Goal: Transaction & Acquisition: Purchase product/service

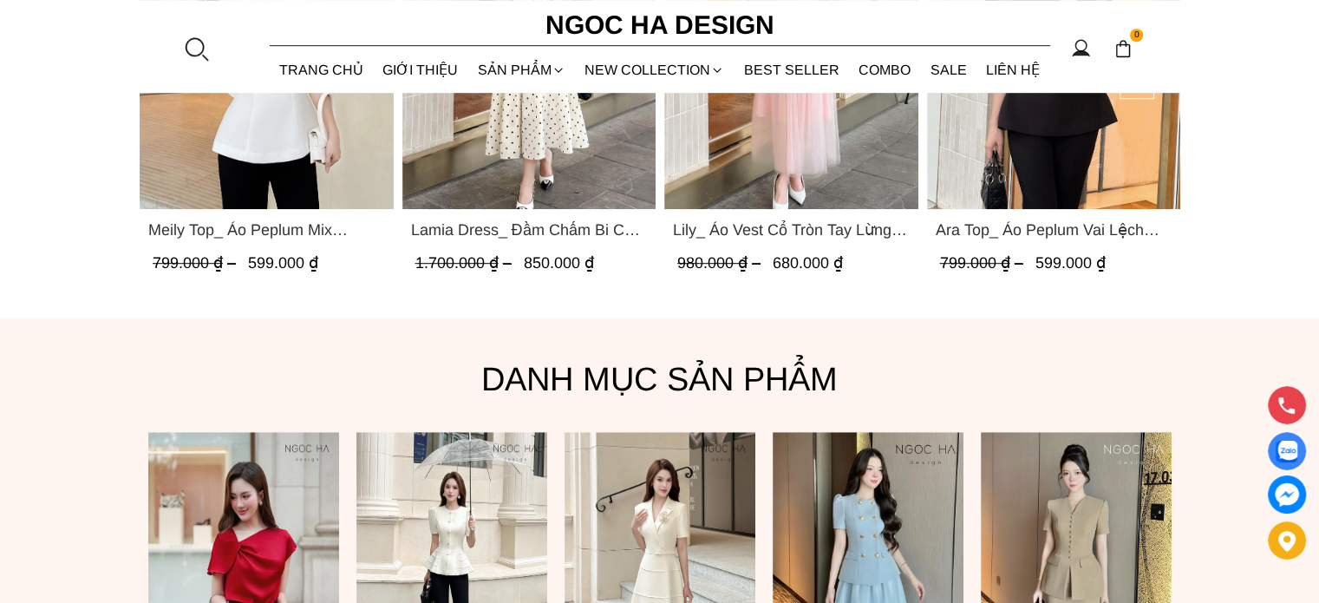
scroll to position [1387, 0]
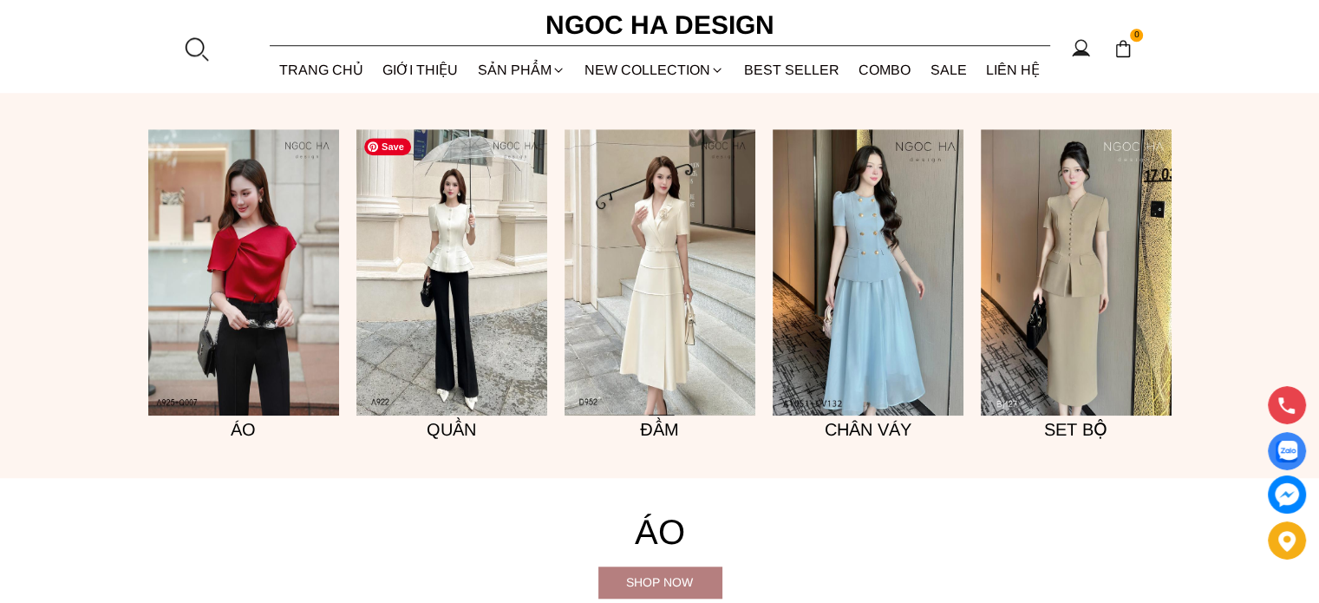
click at [454, 256] on img at bounding box center [451, 272] width 191 height 286
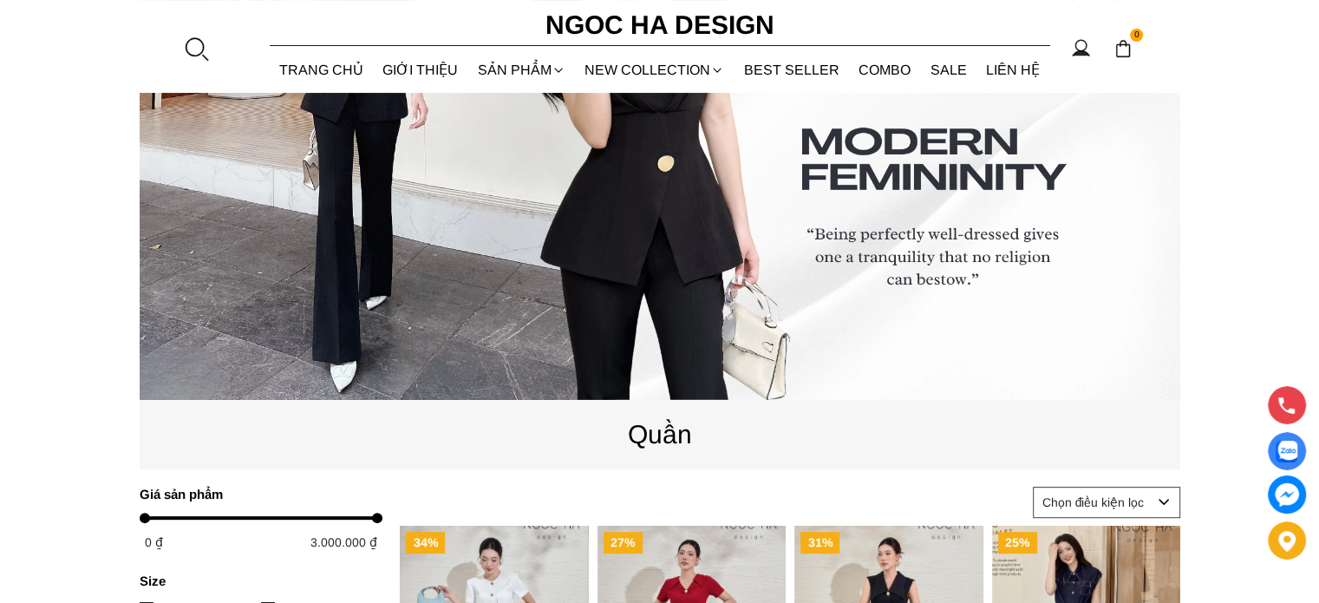
scroll to position [347, 0]
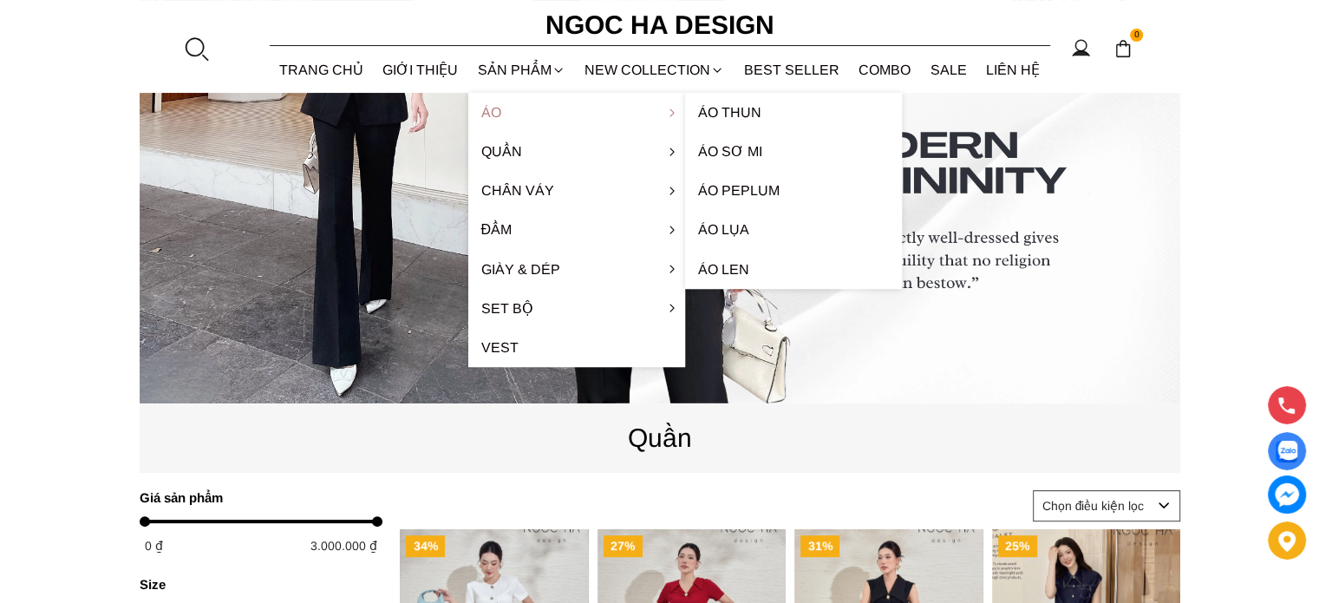
click at [514, 117] on link "Áo" at bounding box center [576, 112] width 217 height 39
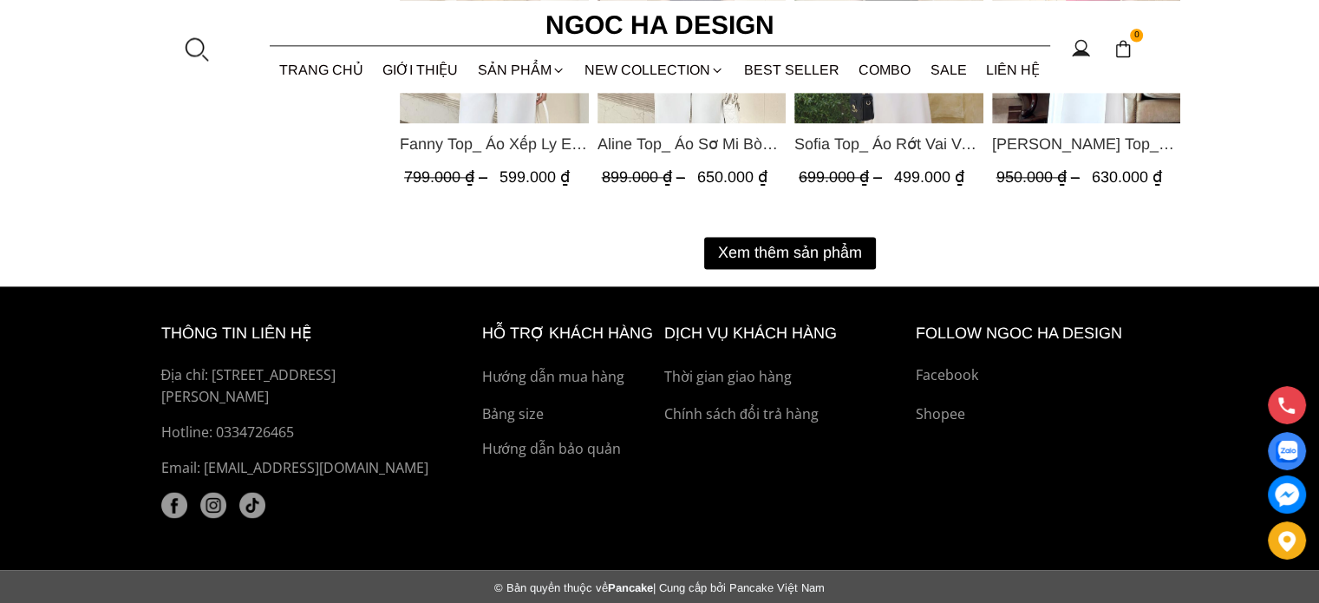
scroll to position [2459, 0]
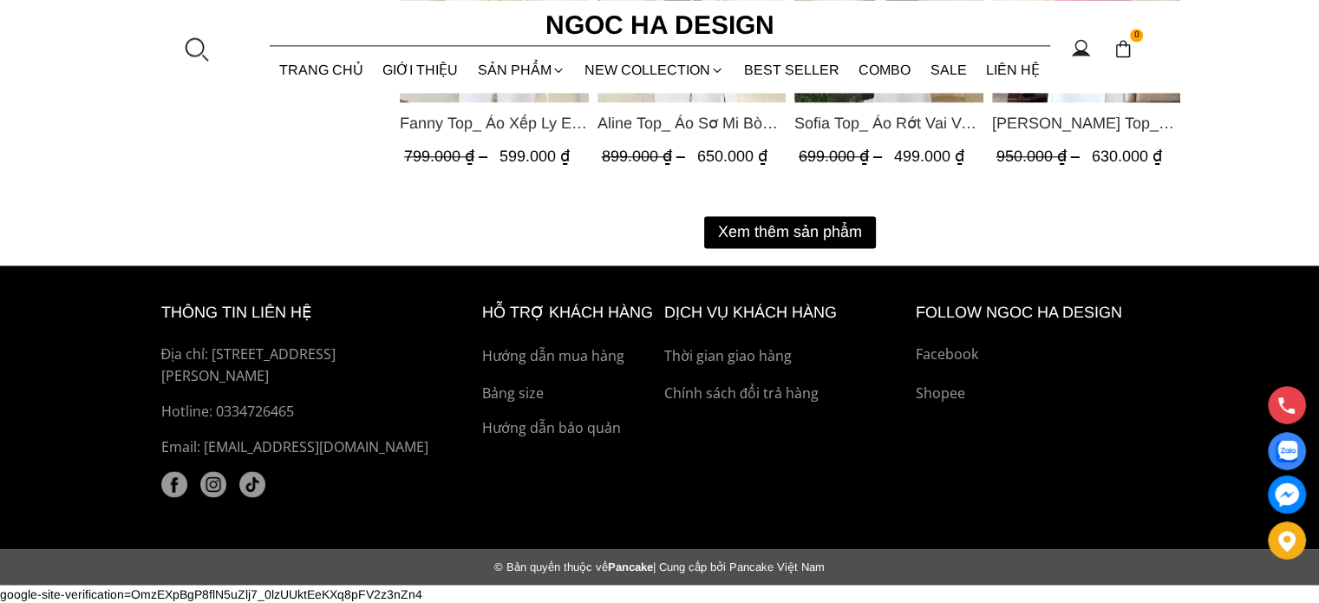
click at [792, 235] on button "Xem thêm sản phẩm" at bounding box center [790, 232] width 172 height 32
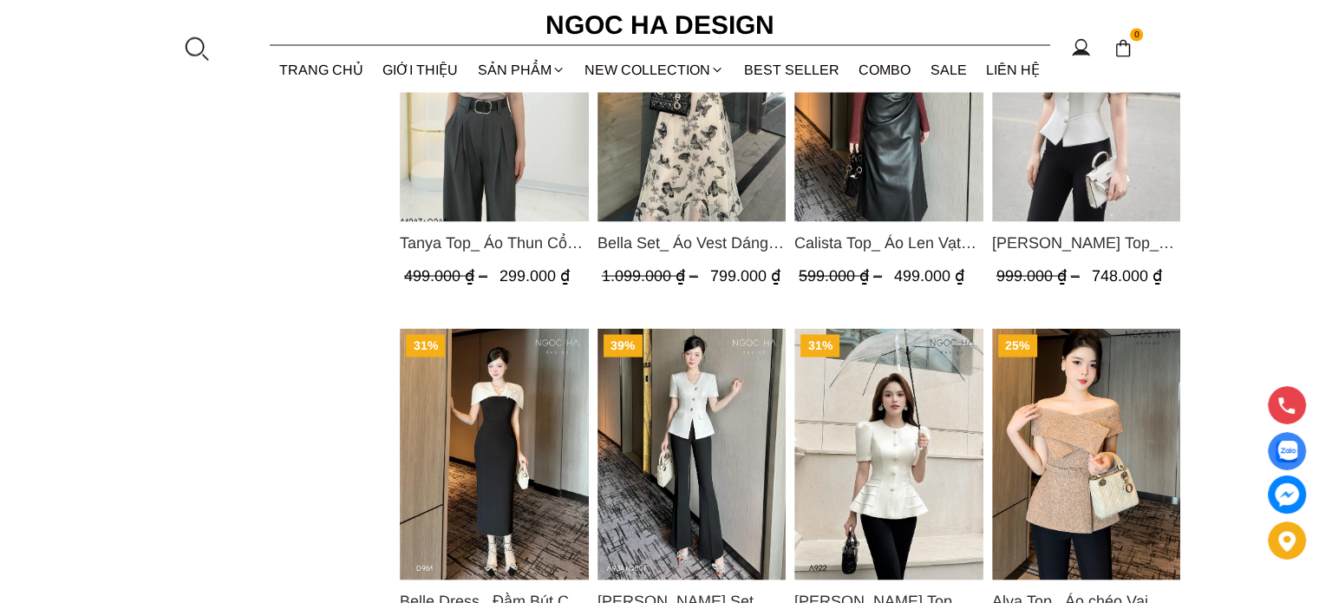
scroll to position [3586, 0]
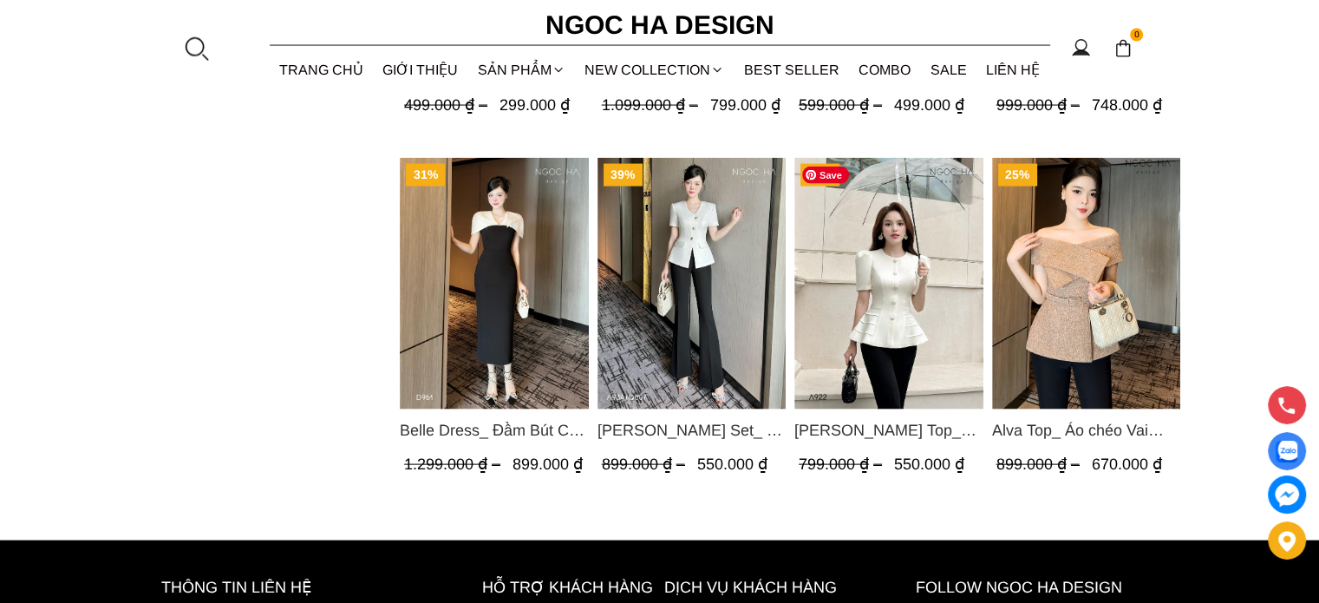
click at [879, 283] on img "Product image - Ellie Top_ Áo Cổ Tròn Tùng May Gân Nổi Màu Kem A922" at bounding box center [888, 283] width 189 height 251
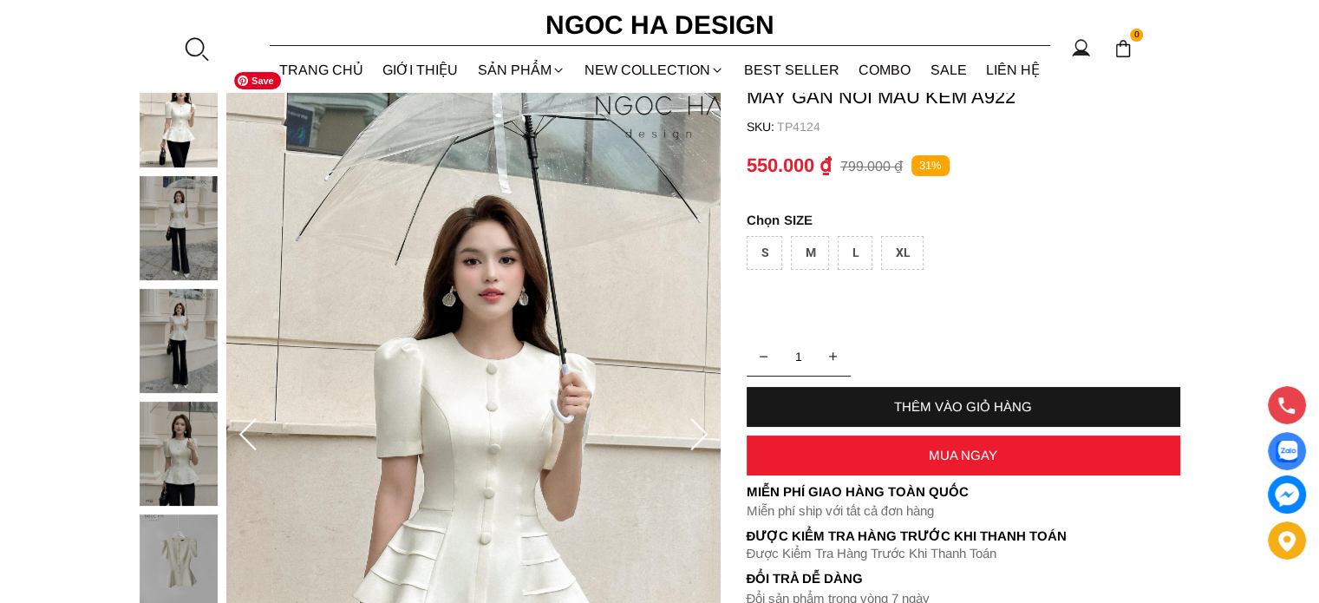
scroll to position [260, 0]
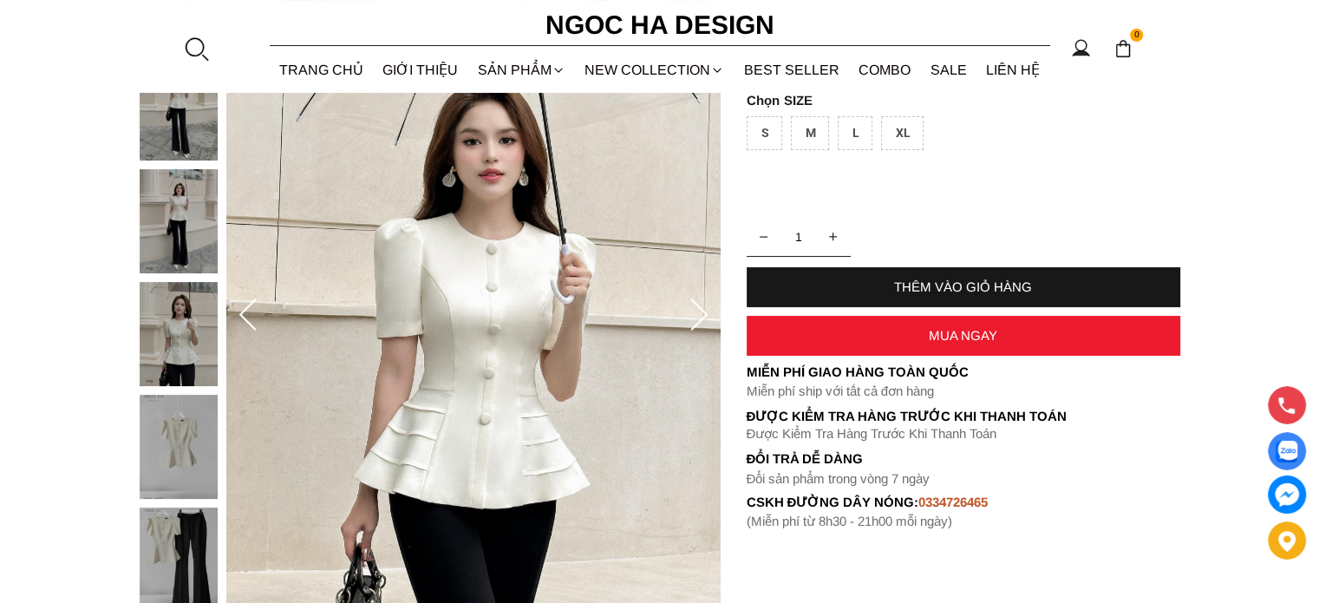
click at [197, 559] on img at bounding box center [179, 559] width 78 height 104
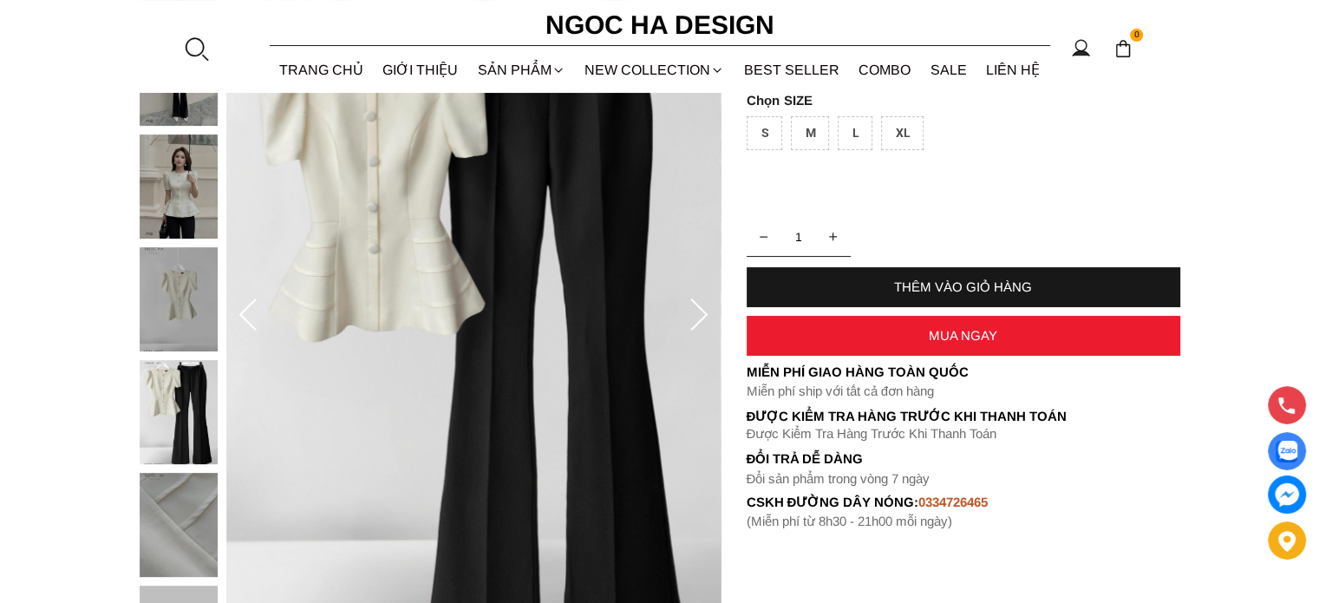
click at [189, 398] on div at bounding box center [183, 247] width 87 height 902
click at [174, 329] on img at bounding box center [179, 299] width 78 height 104
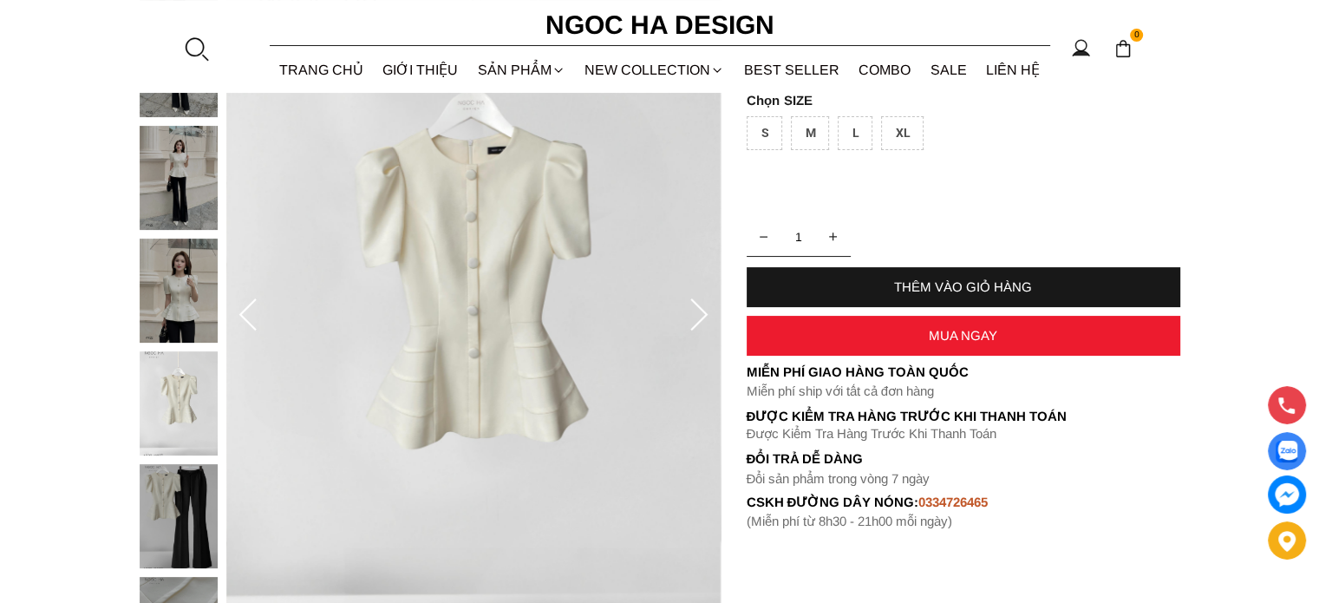
click at [171, 301] on img at bounding box center [179, 290] width 78 height 104
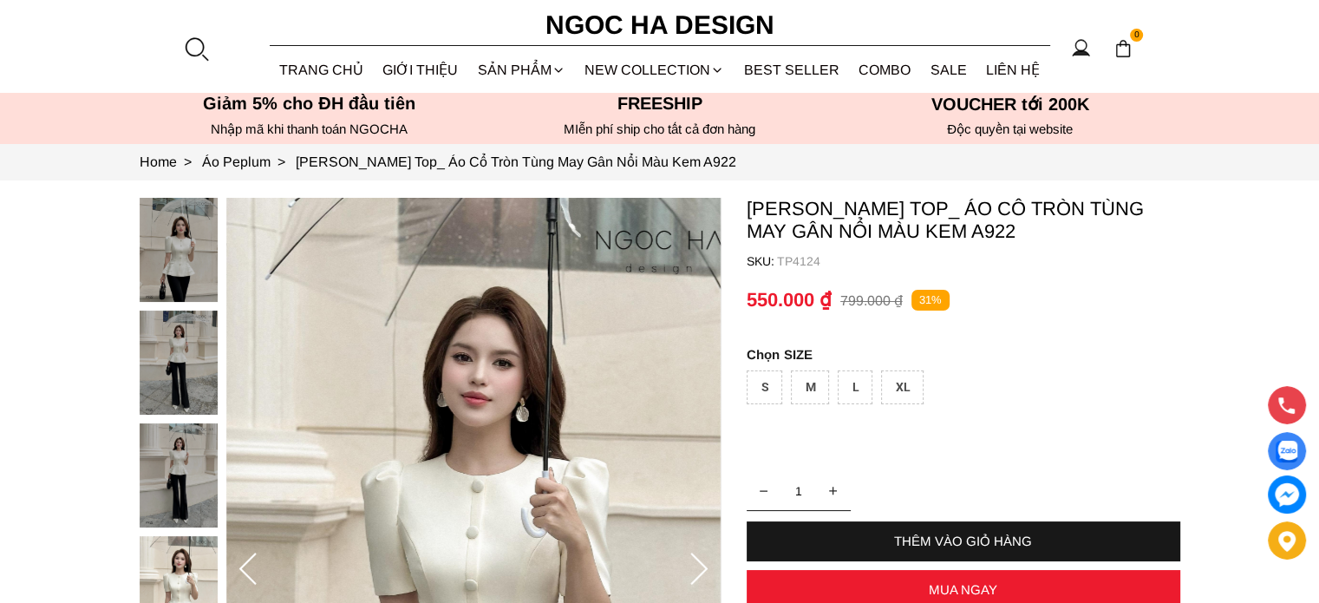
scroll to position [0, 0]
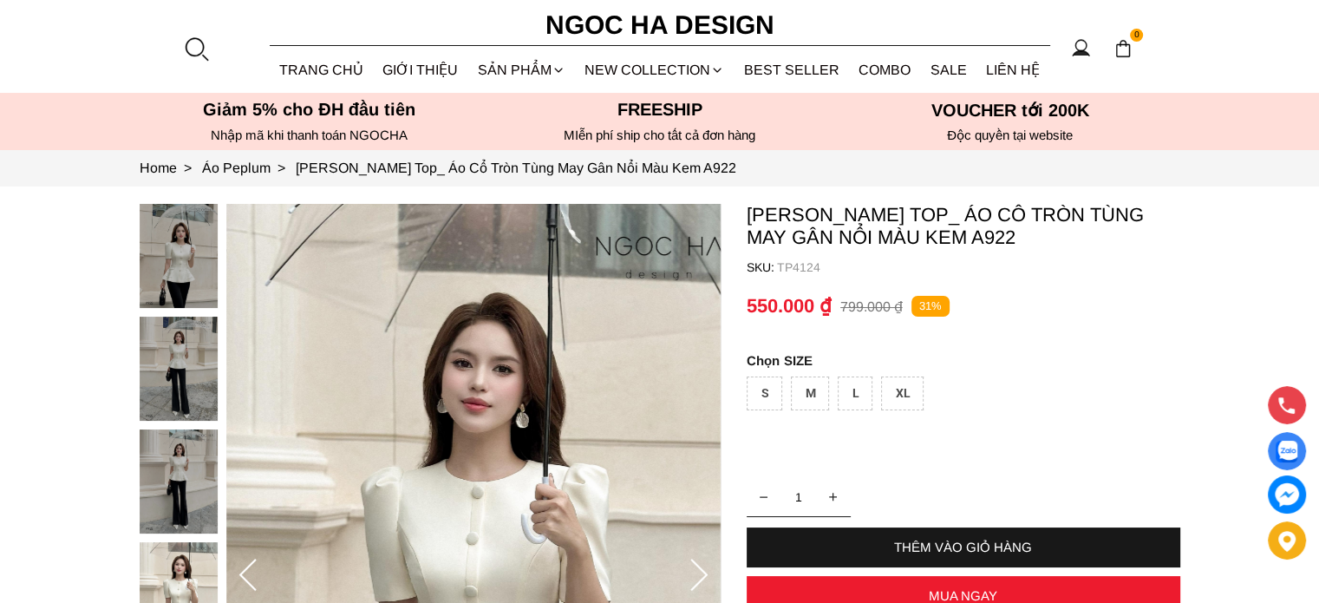
click at [191, 346] on img at bounding box center [179, 368] width 78 height 104
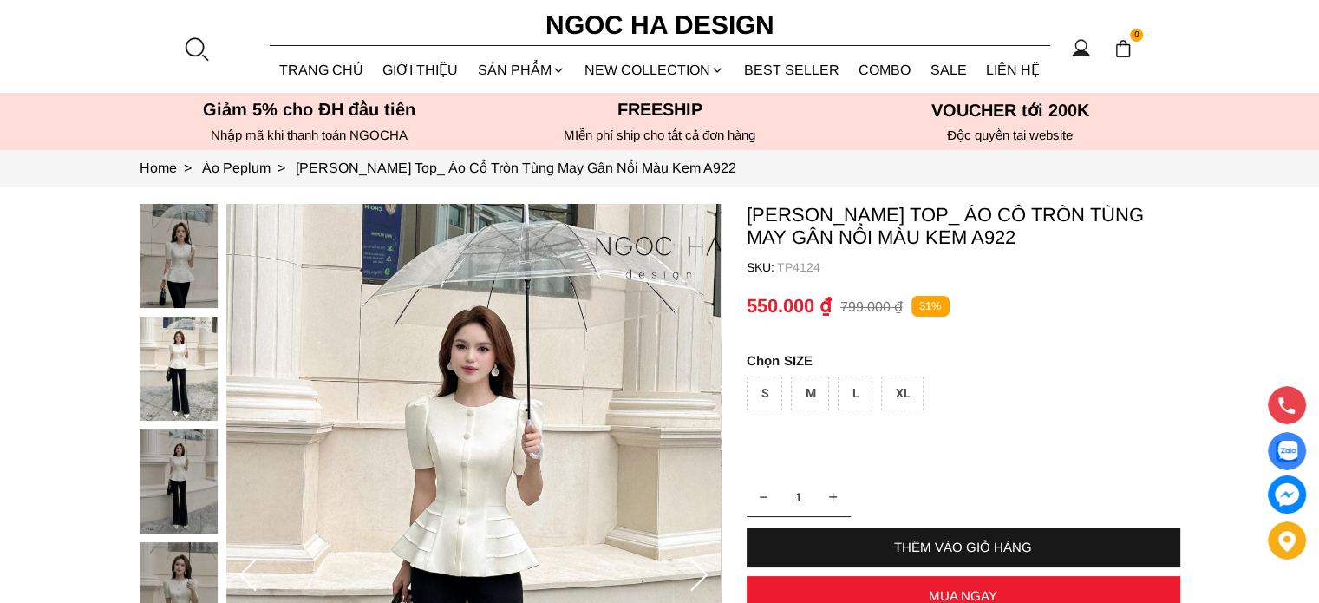
click at [1034, 339] on container "Ellie Top_ Áo Cổ Tròn Tùng May Gân Nổi Màu Kem A922 SKU: TP4124 1 THÊM VÀO GIỎ …" at bounding box center [964, 496] width 434 height 585
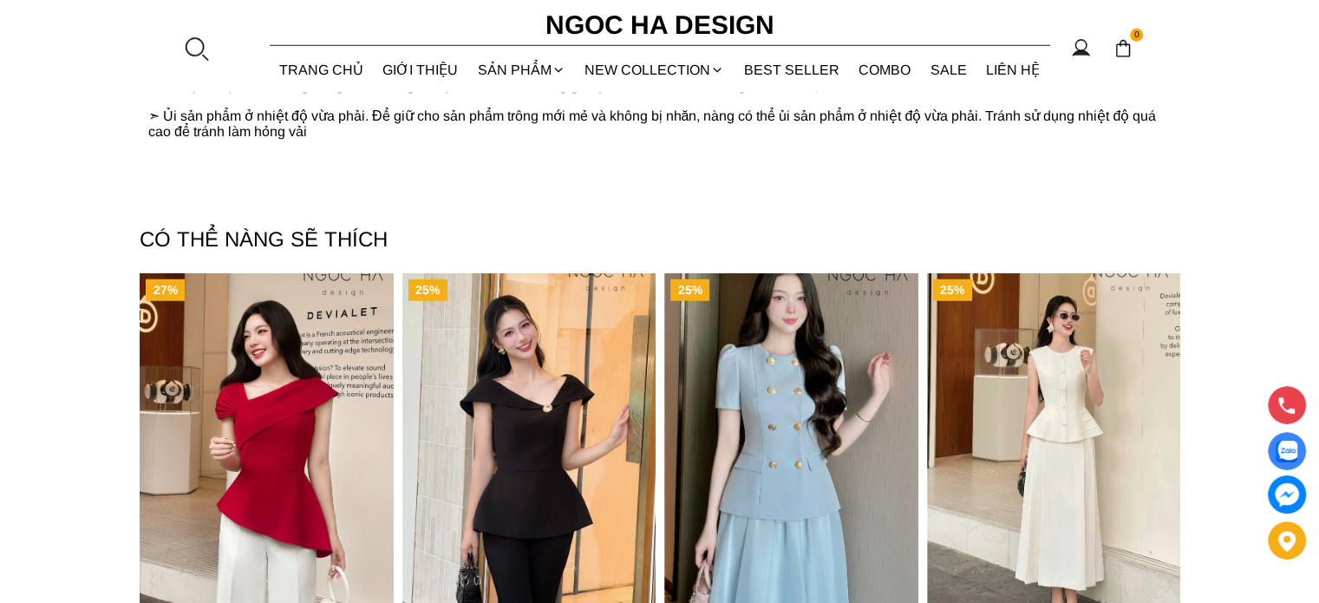
scroll to position [4944, 0]
